Goal: Information Seeking & Learning: Learn about a topic

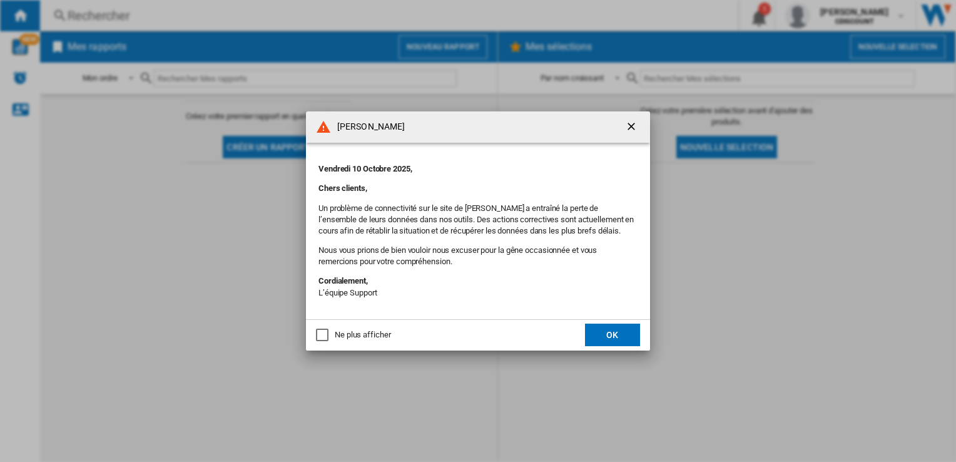
click at [610, 339] on button "OK" at bounding box center [612, 334] width 55 height 23
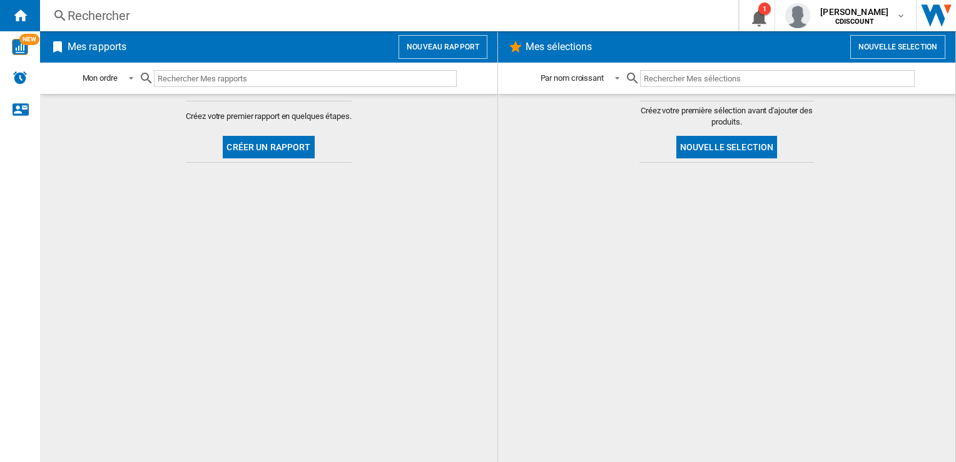
click at [156, 18] on div "Rechercher" at bounding box center [387, 16] width 638 height 18
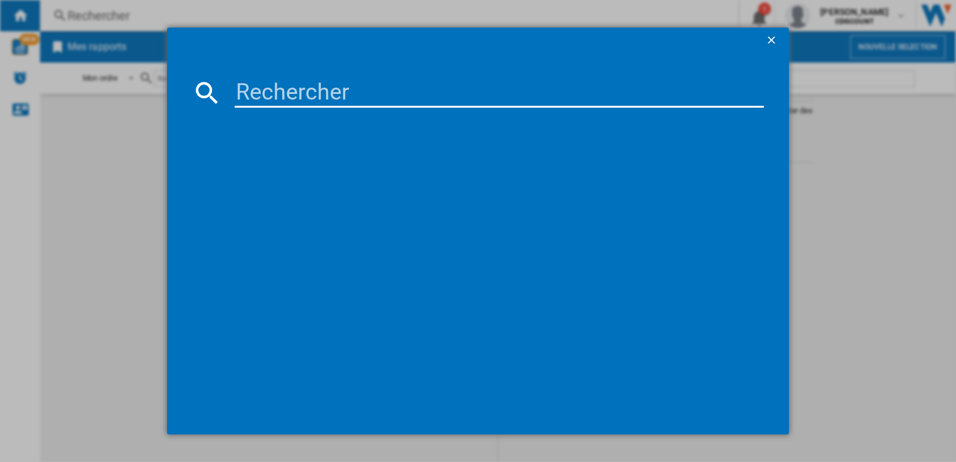
click at [447, 101] on input at bounding box center [499, 93] width 529 height 30
paste input "duj8710126199541"
type input "duj8710126199541"
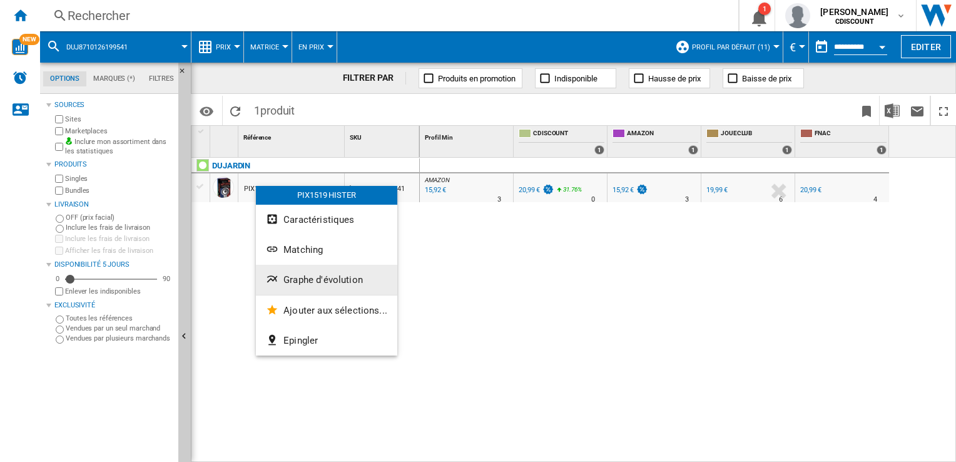
click at [331, 280] on span "Graphe d'évolution" at bounding box center [322, 279] width 79 height 11
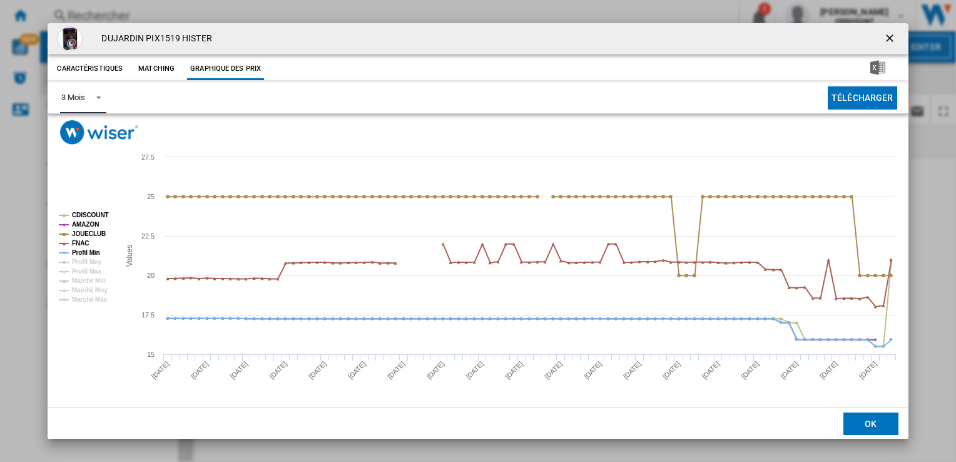
click at [98, 99] on span "Product popup" at bounding box center [95, 96] width 15 height 11
click at [94, 121] on md-option "6 Mois" at bounding box center [93, 128] width 85 height 30
